Goal: Information Seeking & Learning: Learn about a topic

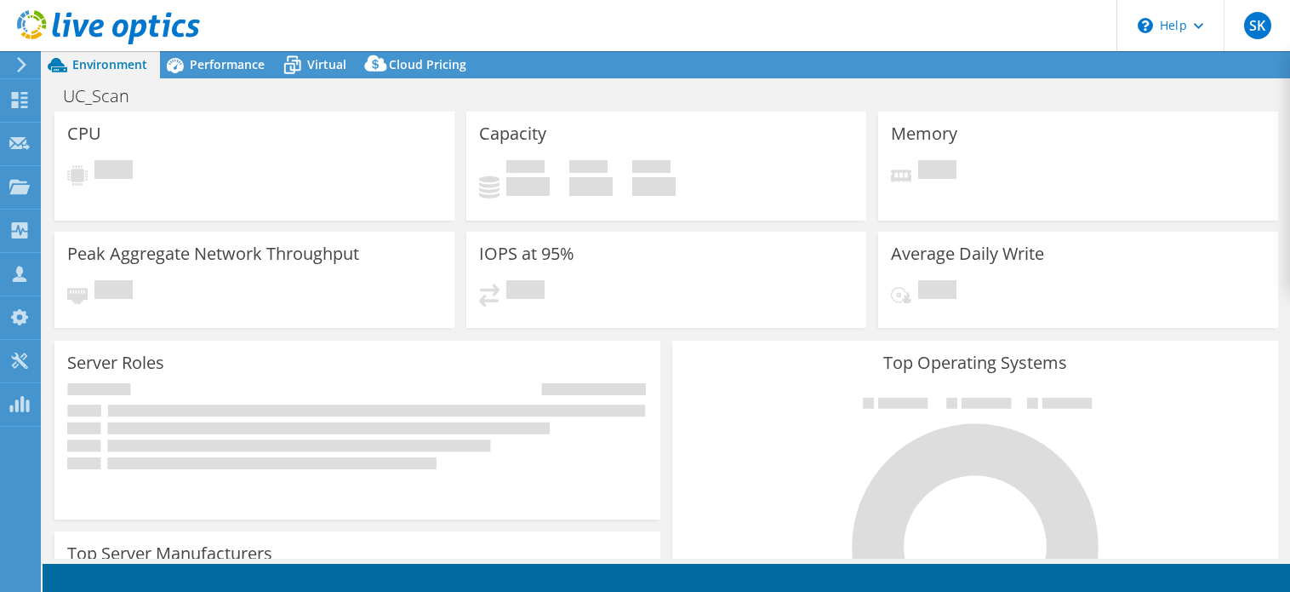
select select "USD"
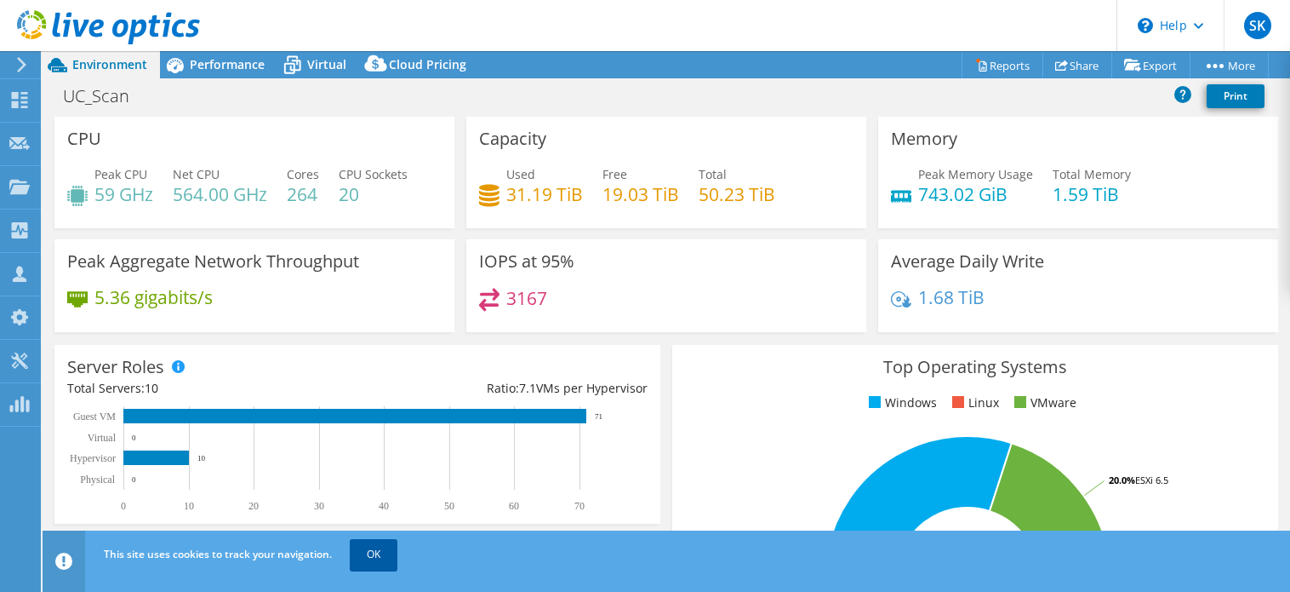
click at [351, 545] on link "OK" at bounding box center [374, 554] width 48 height 31
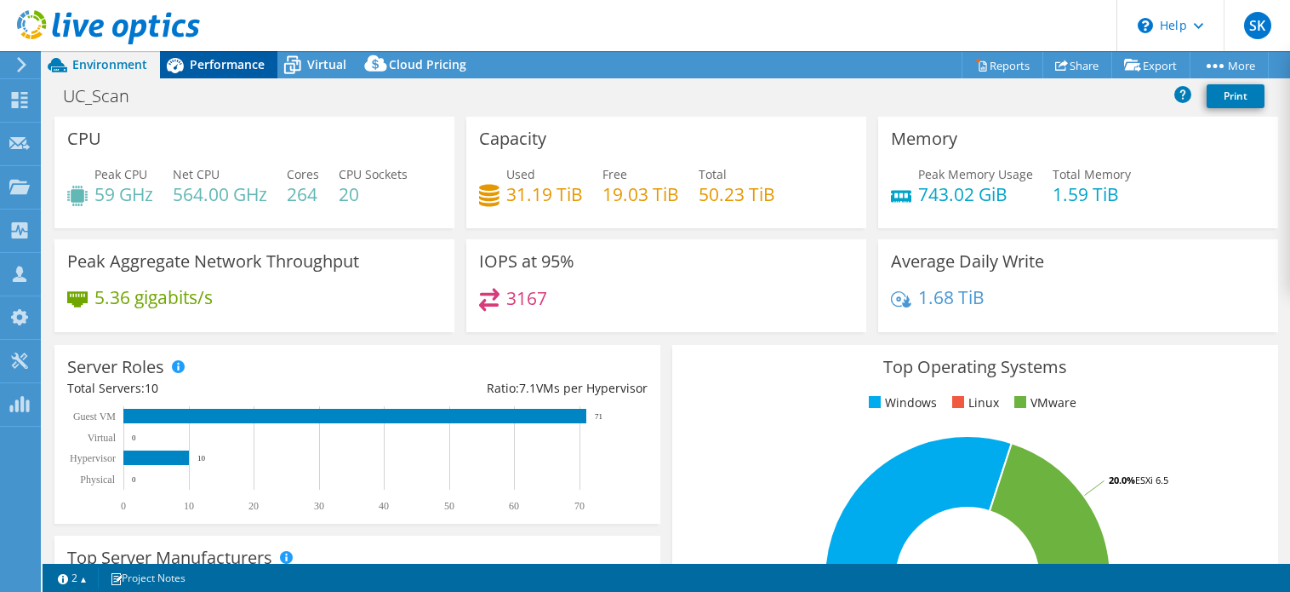
click at [226, 71] on span "Performance" at bounding box center [227, 64] width 75 height 16
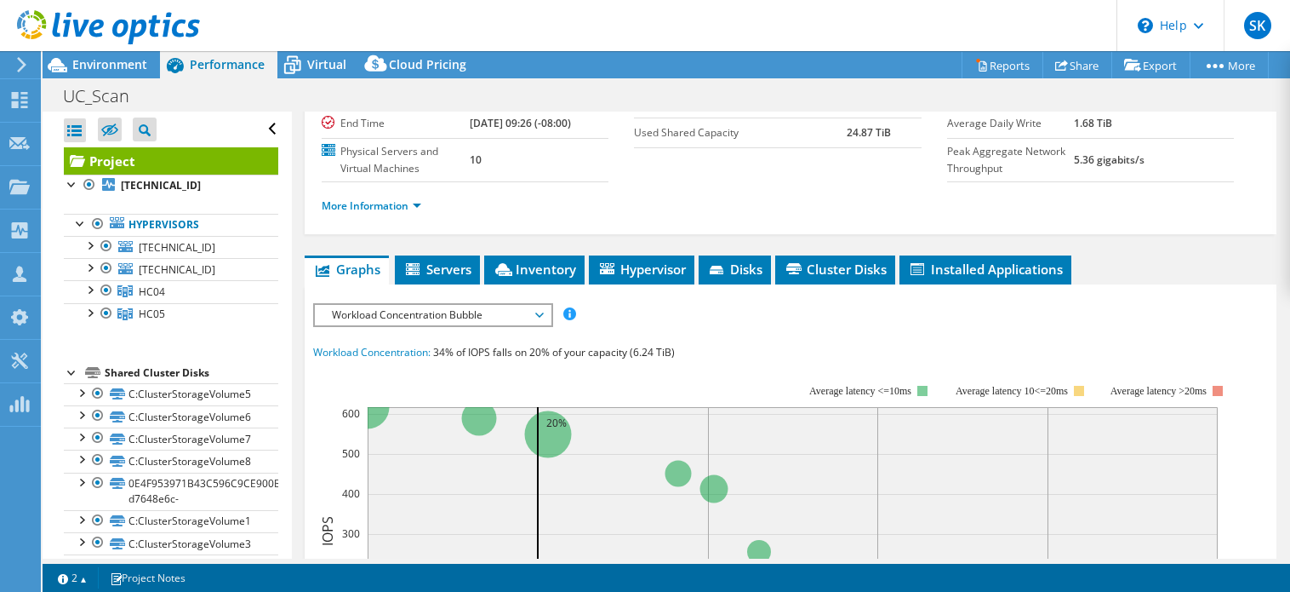
scroll to position [255, 0]
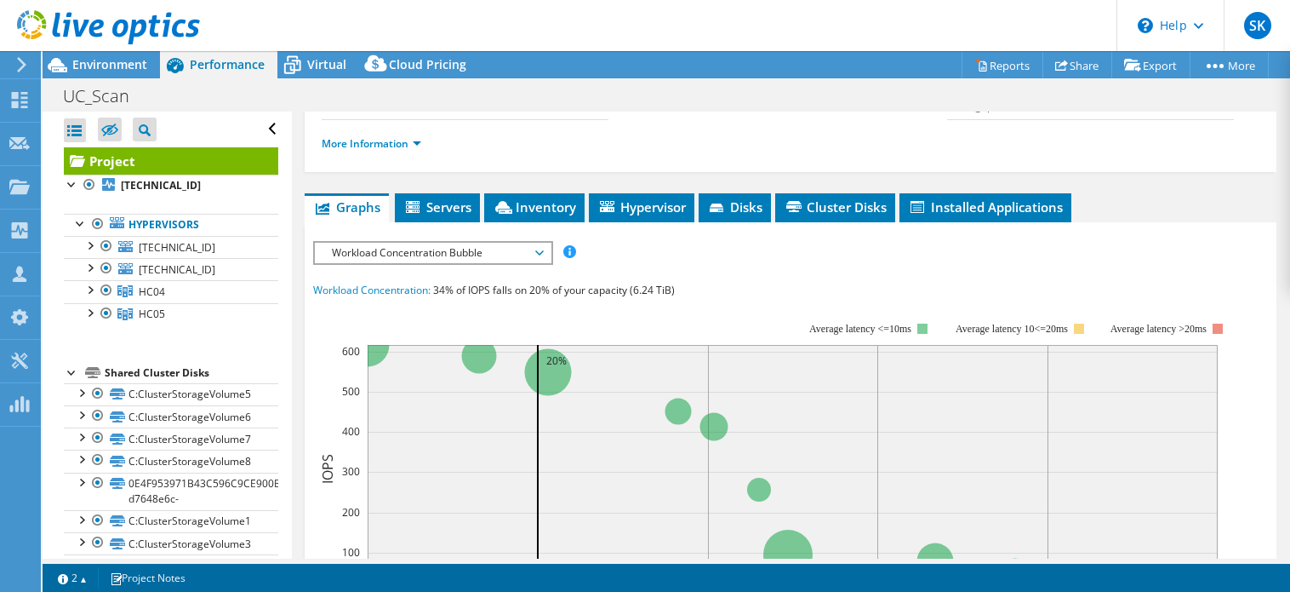
click at [541, 263] on span "Workload Concentration Bubble" at bounding box center [432, 253] width 219 height 20
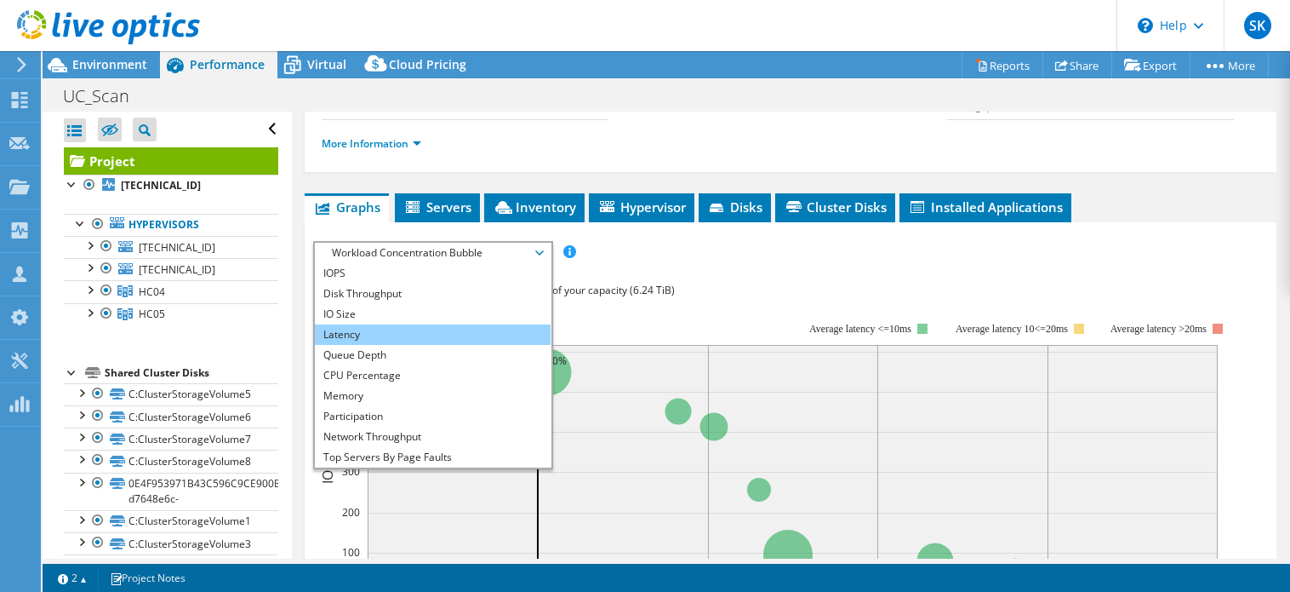
click at [389, 345] on li "Latency" at bounding box center [433, 334] width 236 height 20
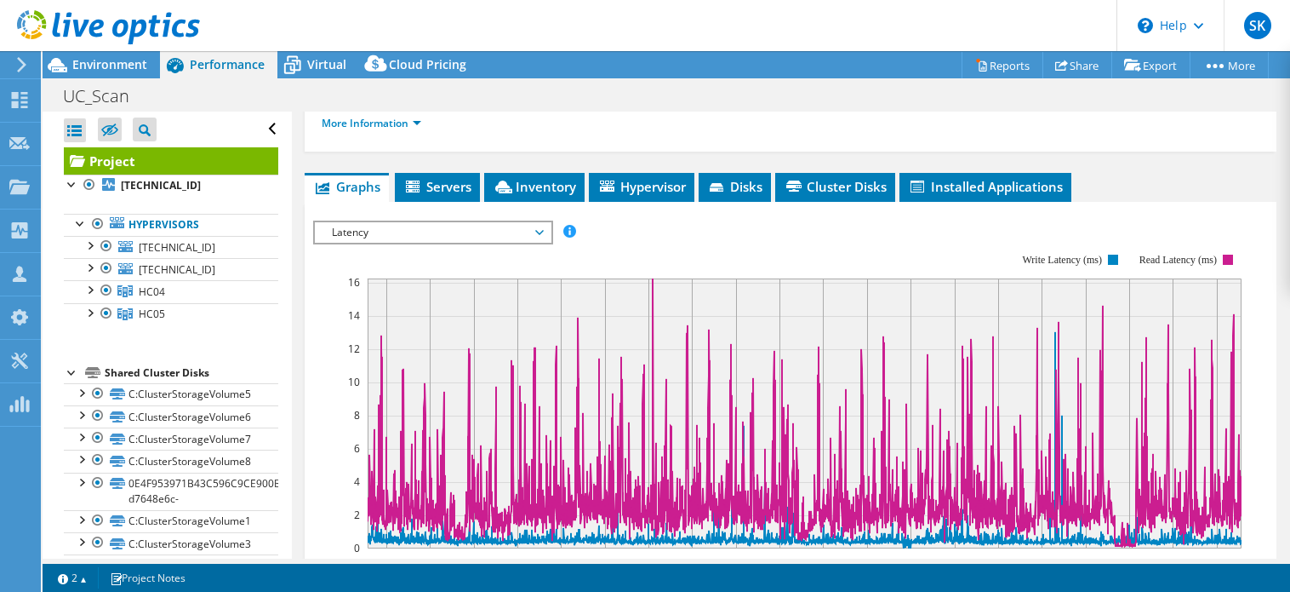
scroll to position [361, 0]
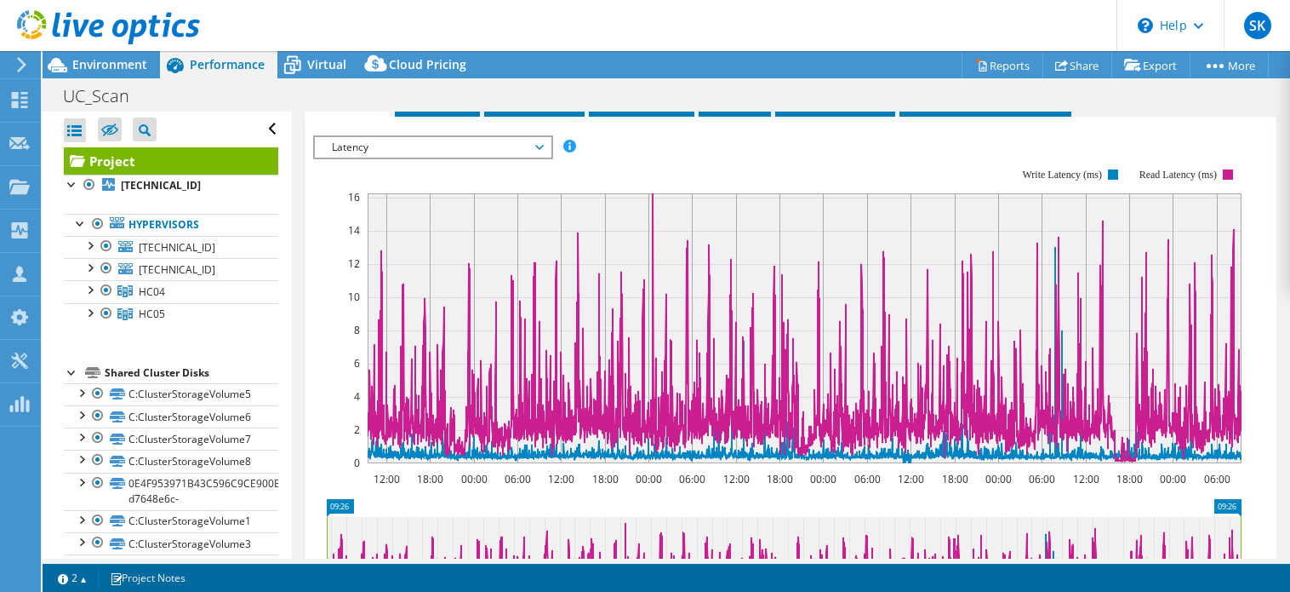
click at [536, 157] on span "Latency" at bounding box center [432, 147] width 219 height 20
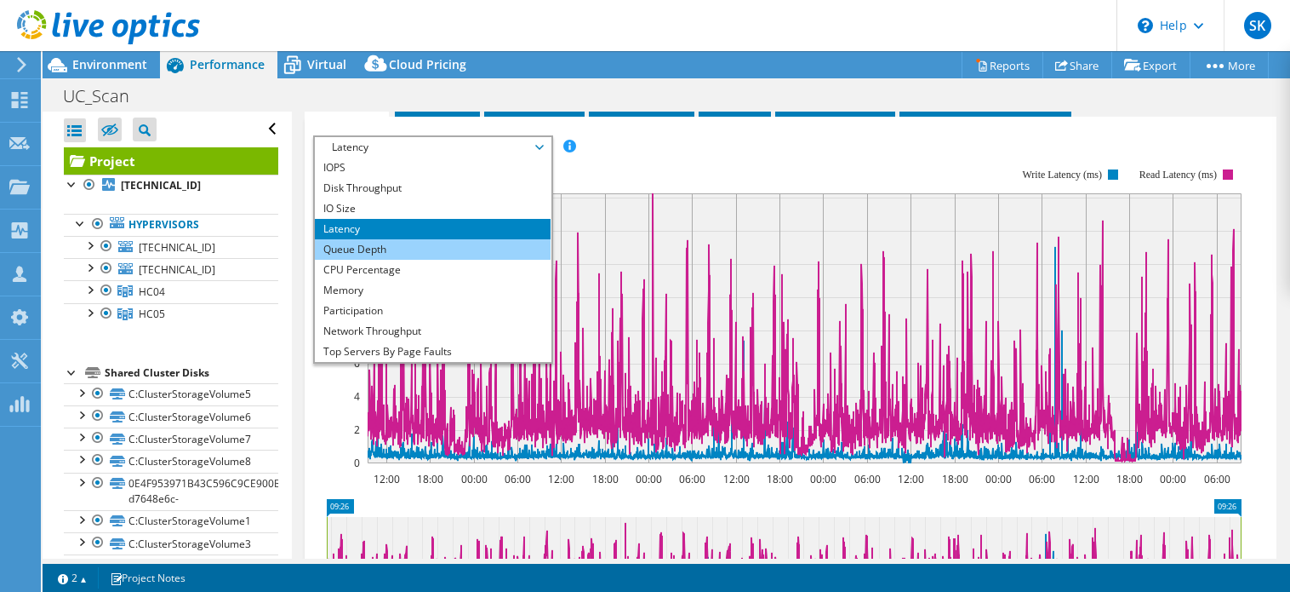
click at [390, 260] on li "Queue Depth" at bounding box center [433, 249] width 236 height 20
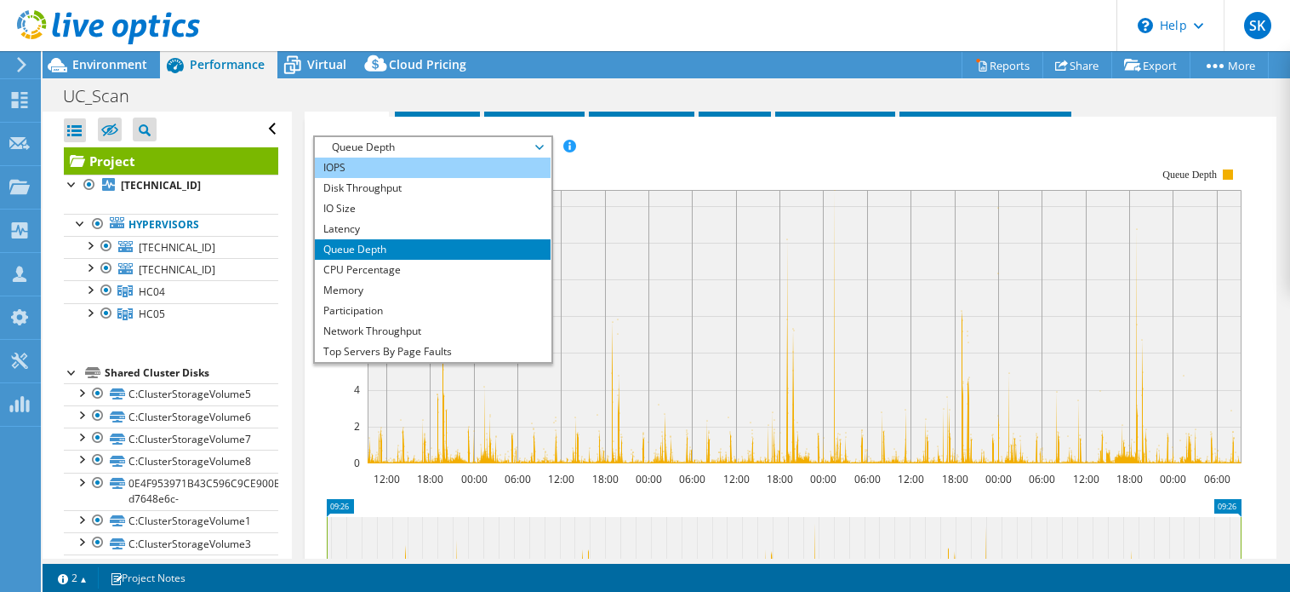
drag, startPoint x: 544, startPoint y: 190, endPoint x: 351, endPoint y: 202, distance: 192.7
click at [351, 178] on li "IOPS" at bounding box center [433, 167] width 236 height 20
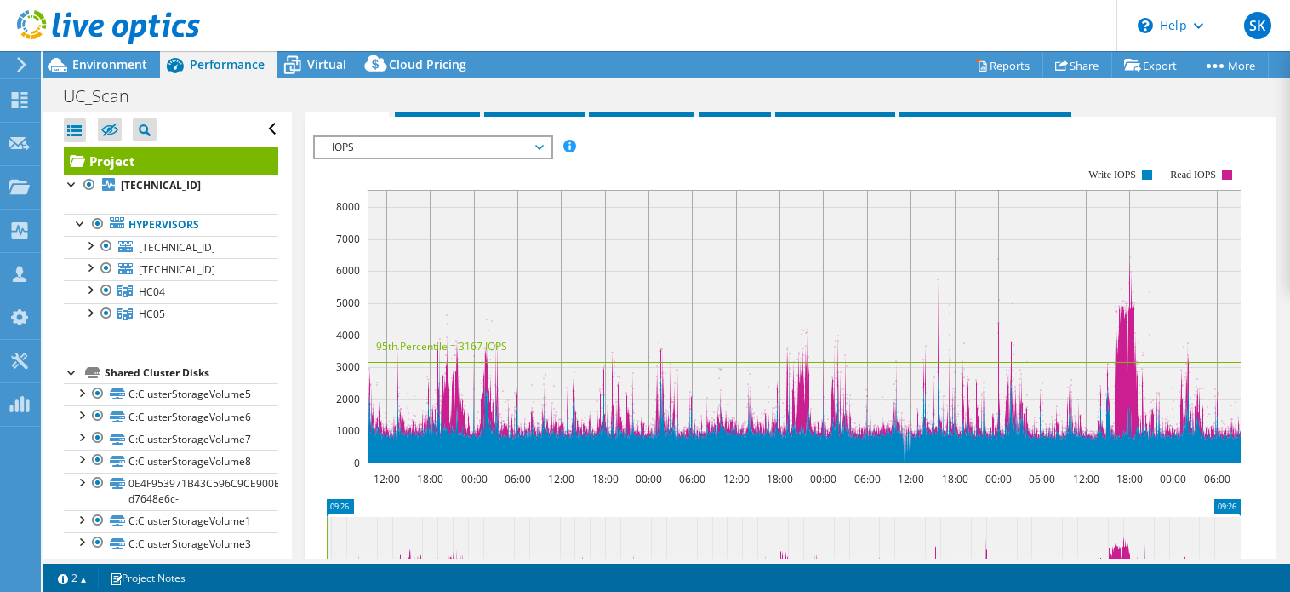
scroll to position [362, 0]
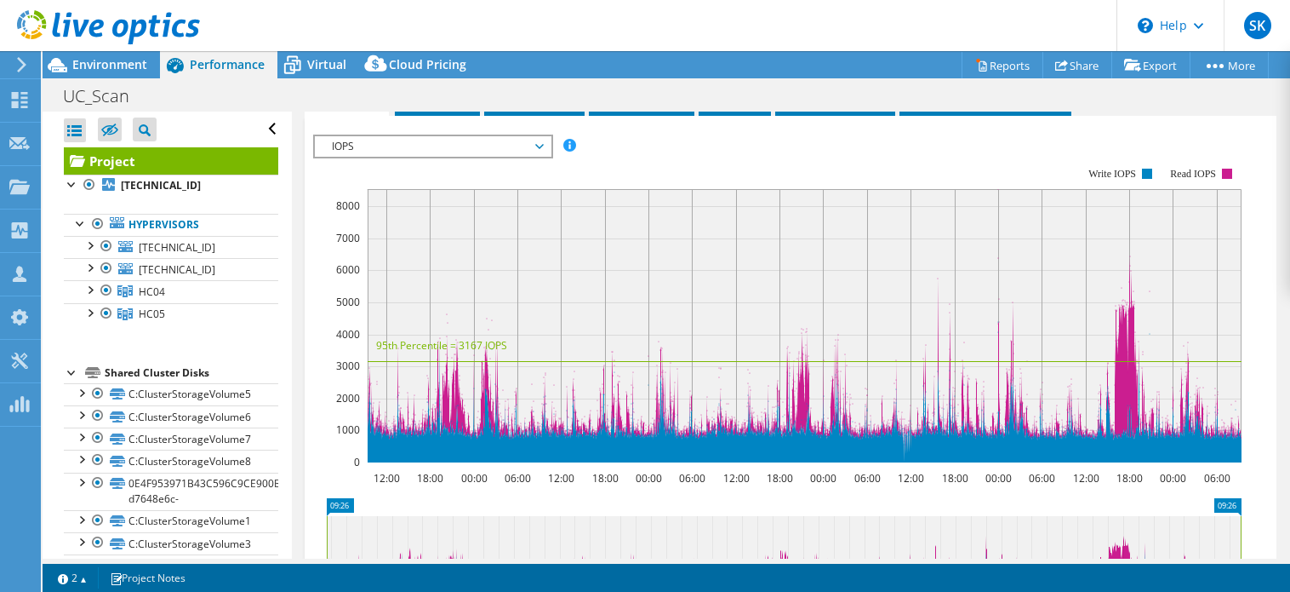
click at [547, 157] on span "IOPS" at bounding box center [433, 146] width 236 height 20
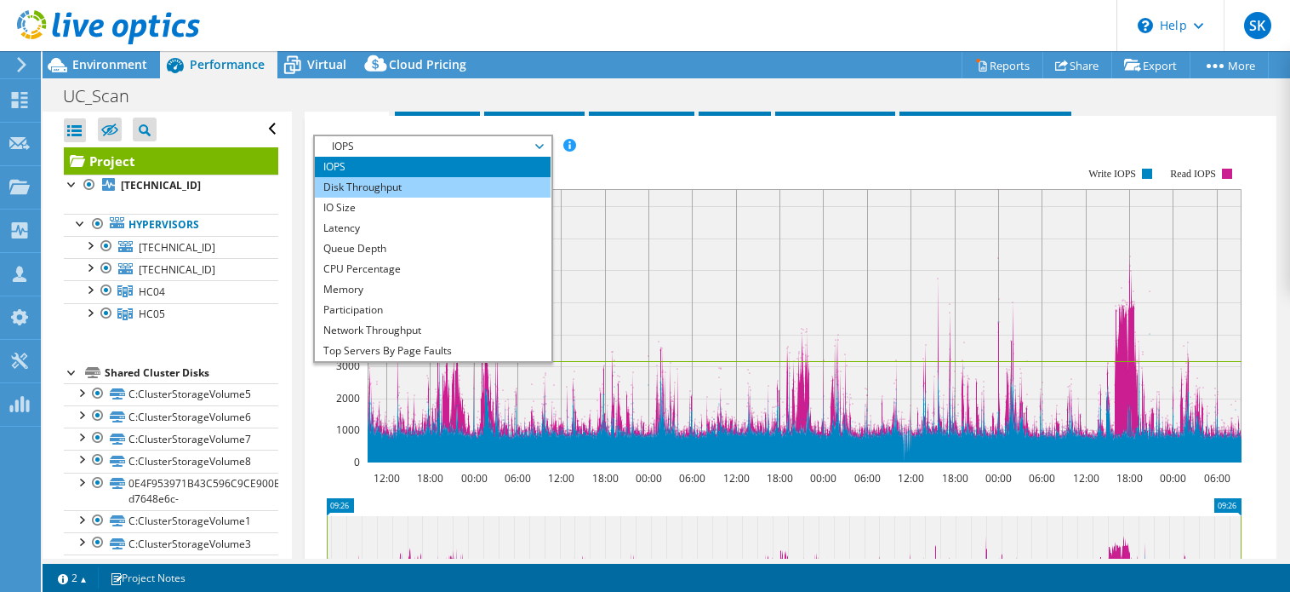
click at [363, 197] on li "Disk Throughput" at bounding box center [433, 187] width 236 height 20
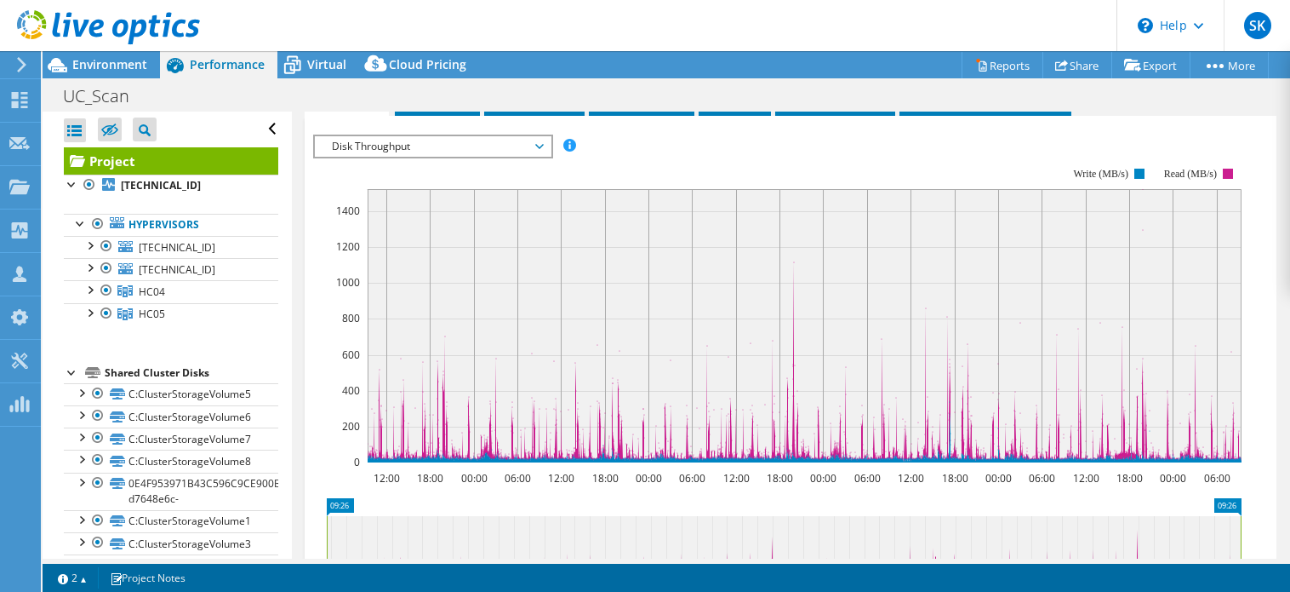
click at [545, 157] on span "Disk Throughput" at bounding box center [433, 146] width 236 height 20
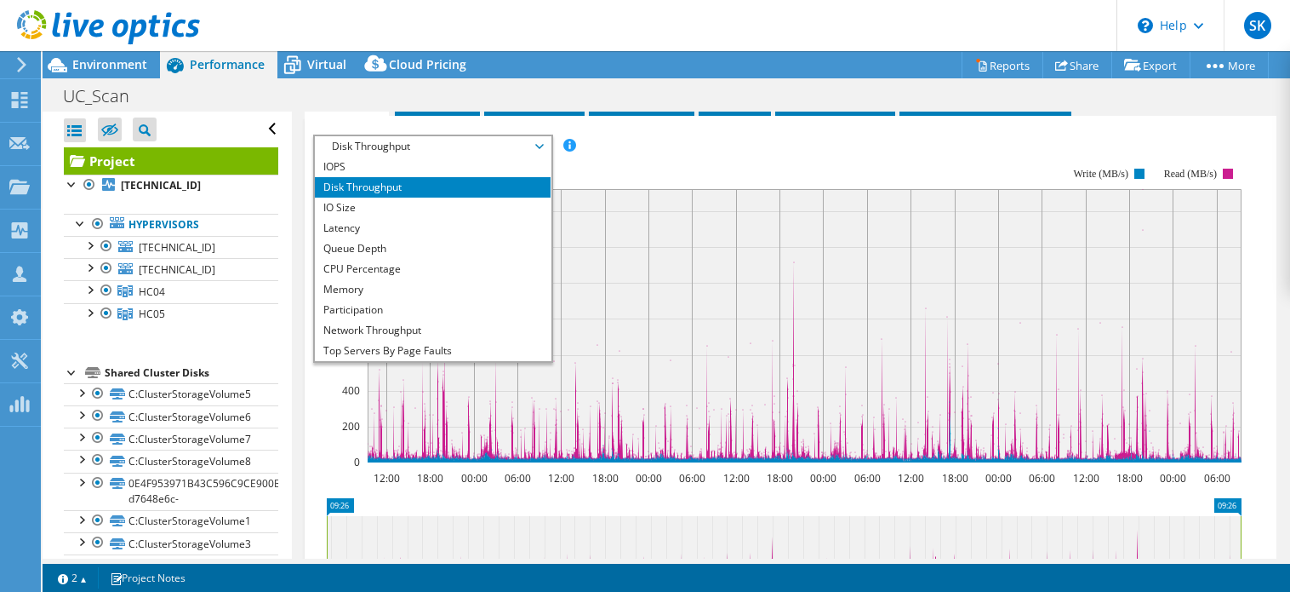
click at [590, 186] on rect at bounding box center [777, 315] width 929 height 340
